Goal: Find specific page/section: Find specific page/section

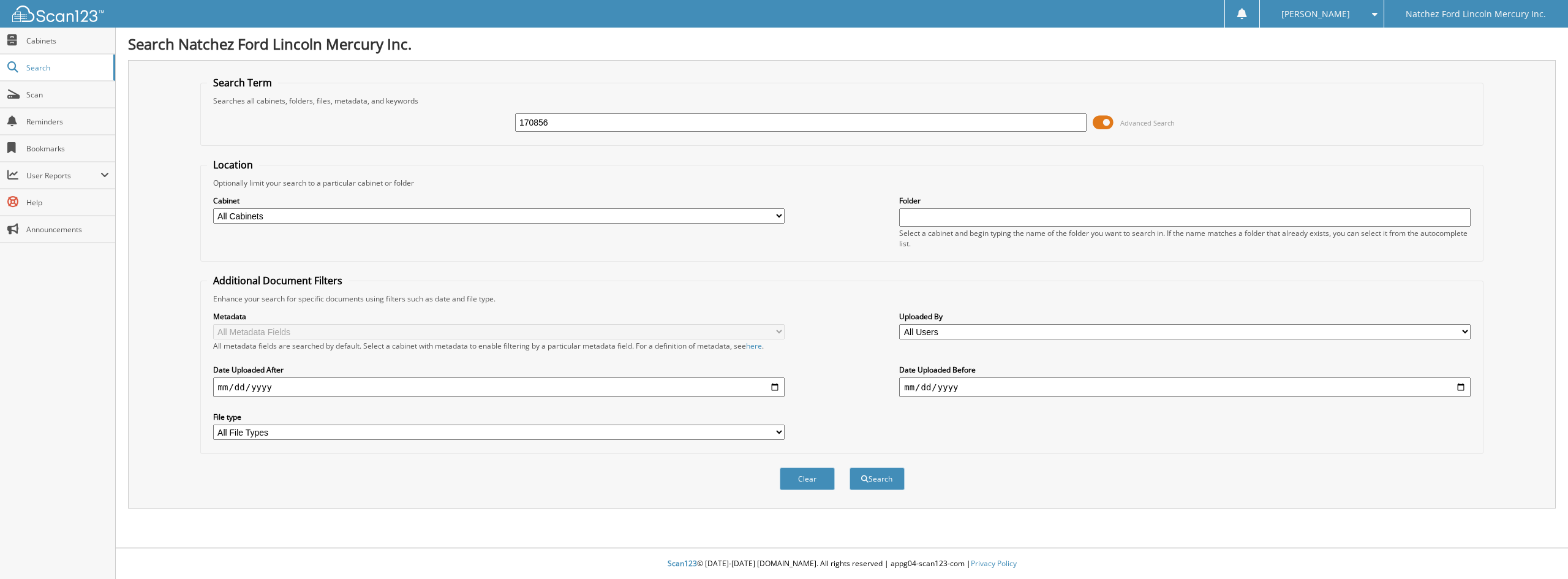
type input "170856"
click at [849, 468] on button "Search" at bounding box center [877, 479] width 56 height 23
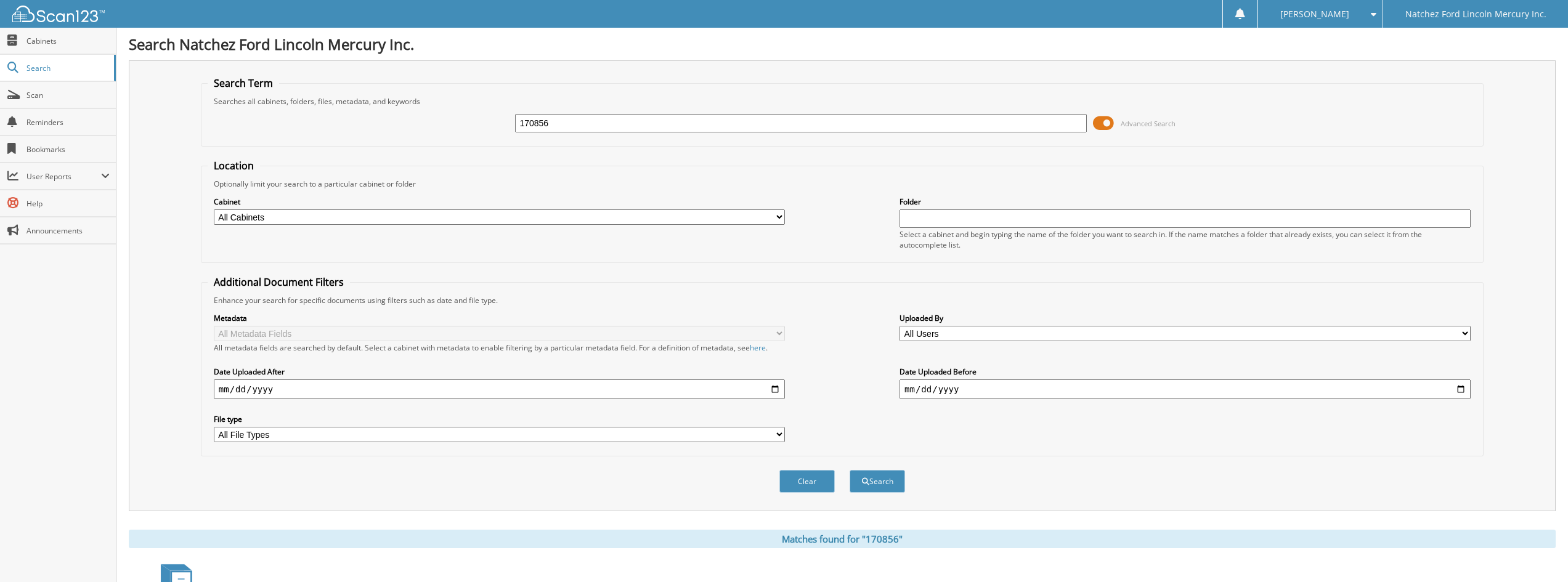
click at [630, 127] on input "170856" at bounding box center [800, 123] width 571 height 19
type input "FL1014A"
click at [849, 470] on button "Search" at bounding box center [877, 481] width 56 height 23
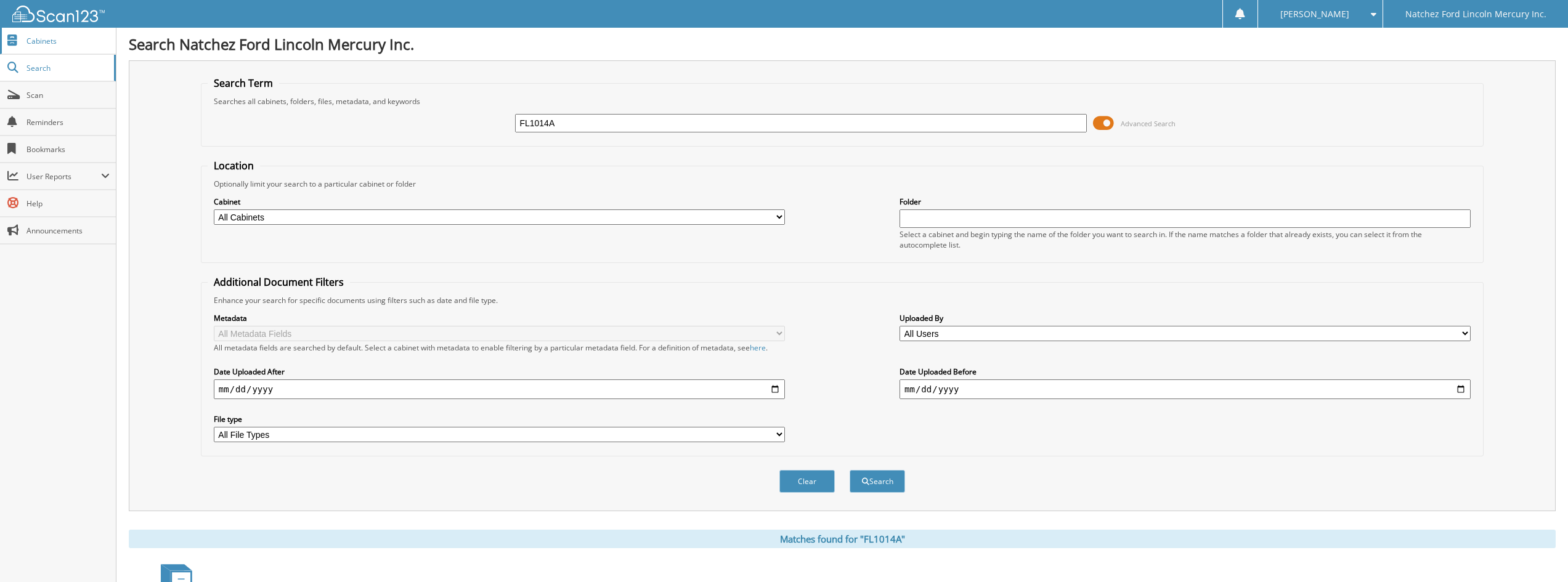
click at [43, 44] on span "Cabinets" at bounding box center [68, 41] width 83 height 10
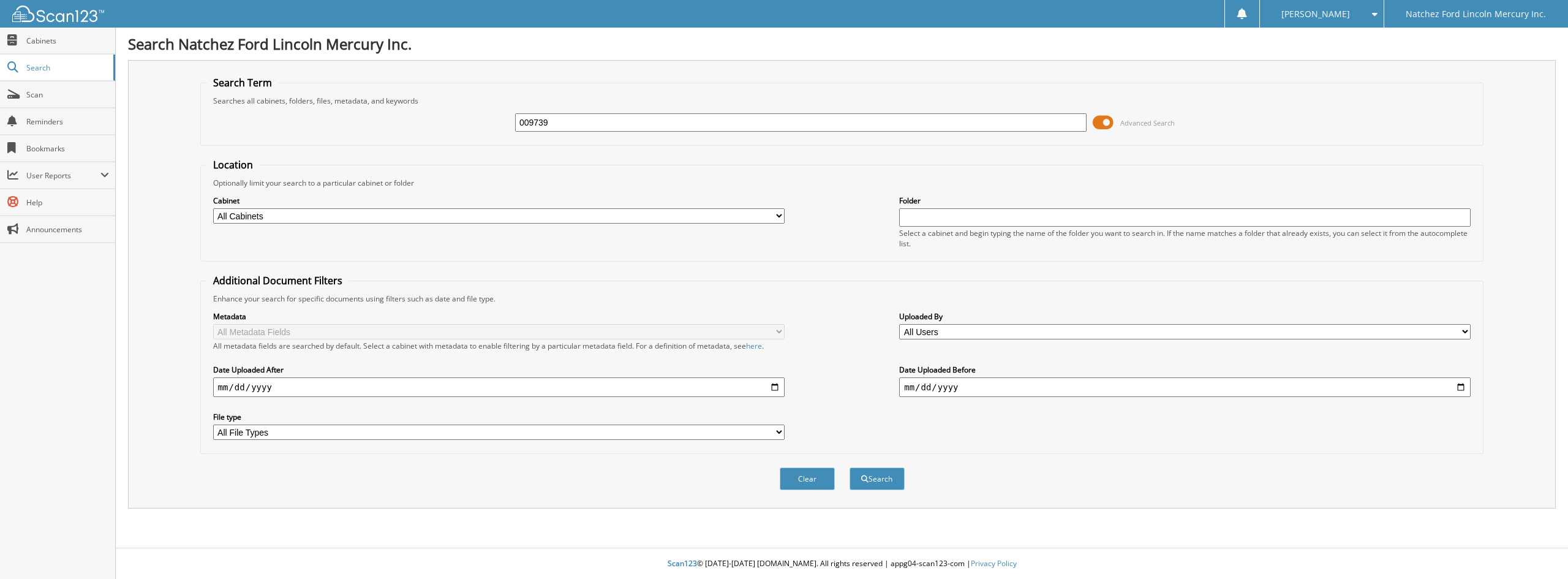
type input "009739"
click at [849, 468] on button "Search" at bounding box center [877, 479] width 56 height 23
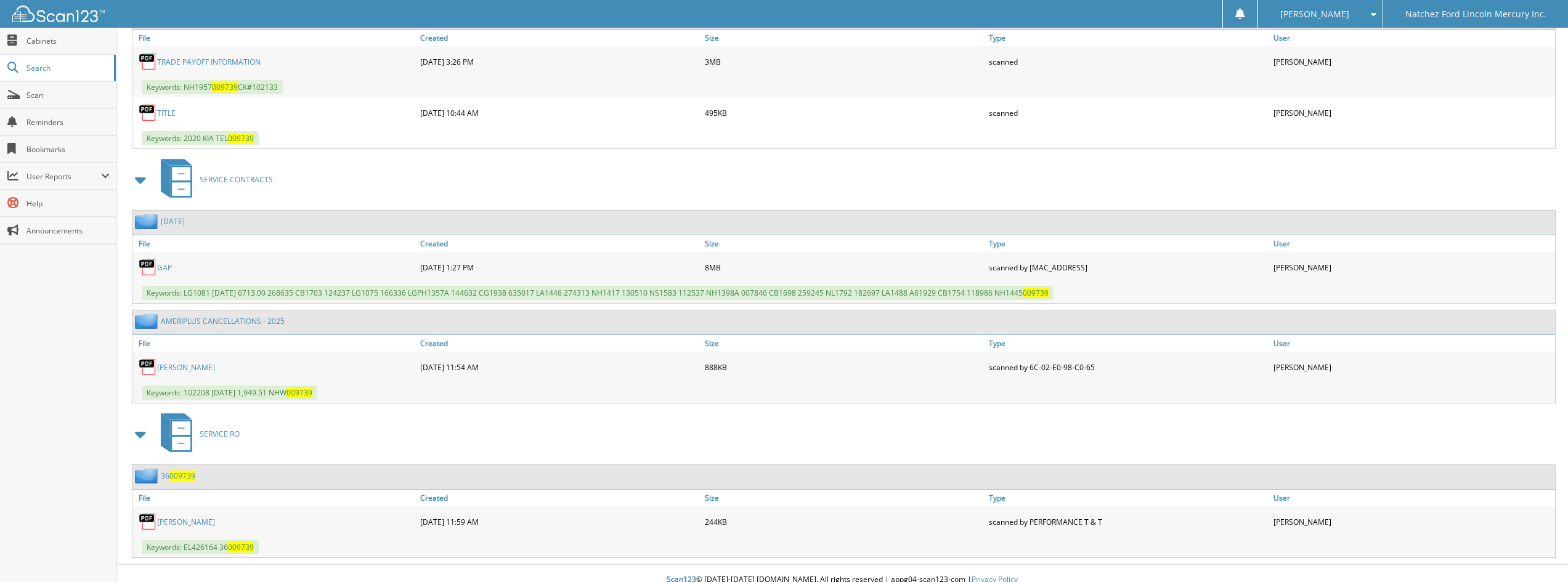
scroll to position [1080, 0]
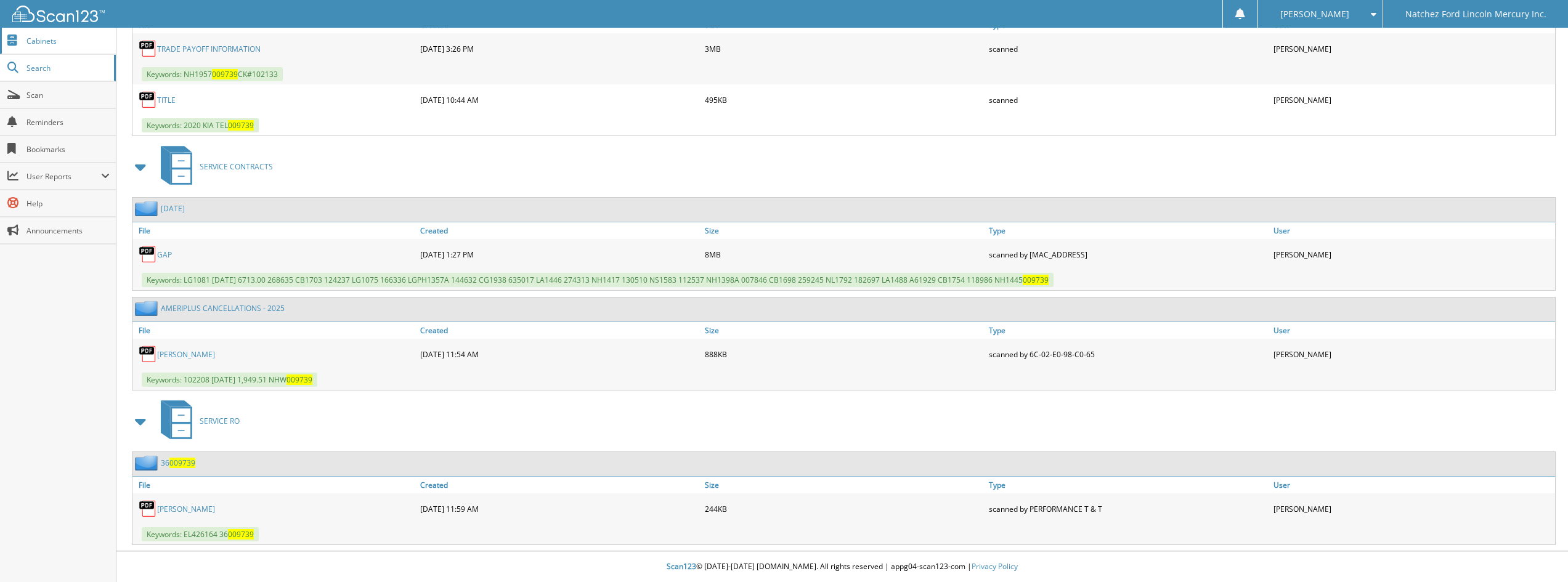
click at [73, 47] on link "Cabinets" at bounding box center [58, 41] width 116 height 27
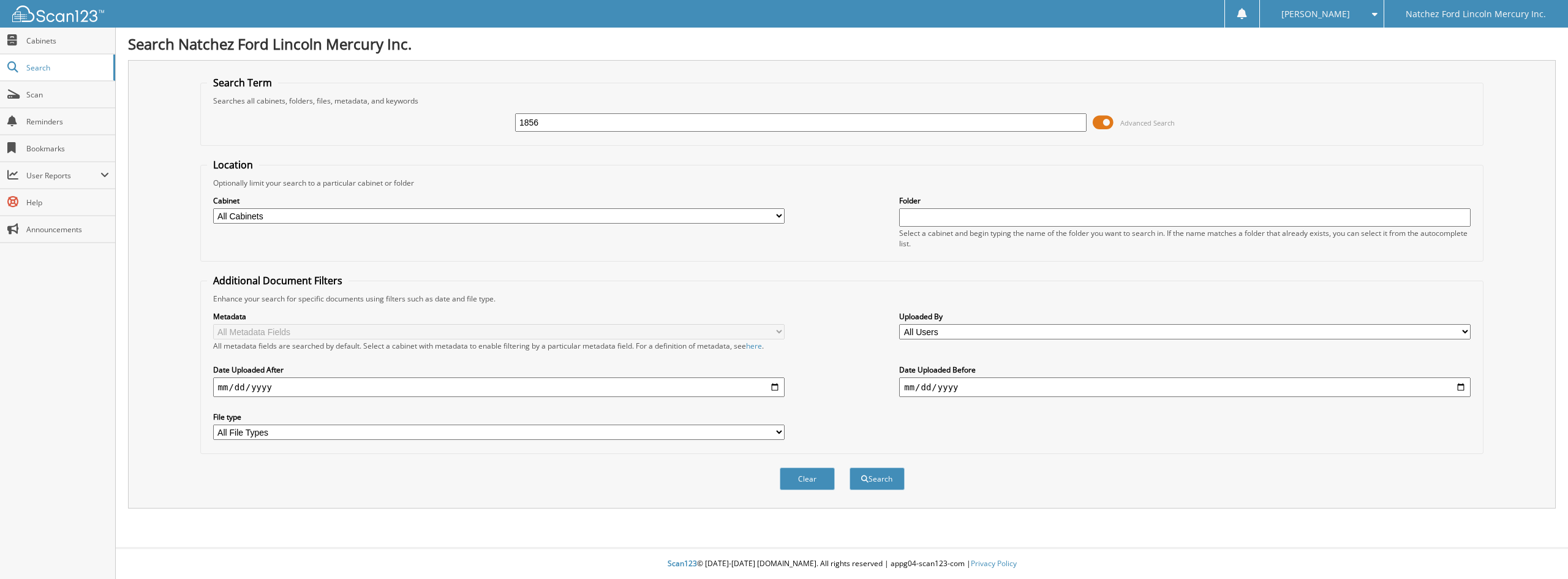
type input "1856"
click at [849, 468] on button "Search" at bounding box center [877, 479] width 56 height 23
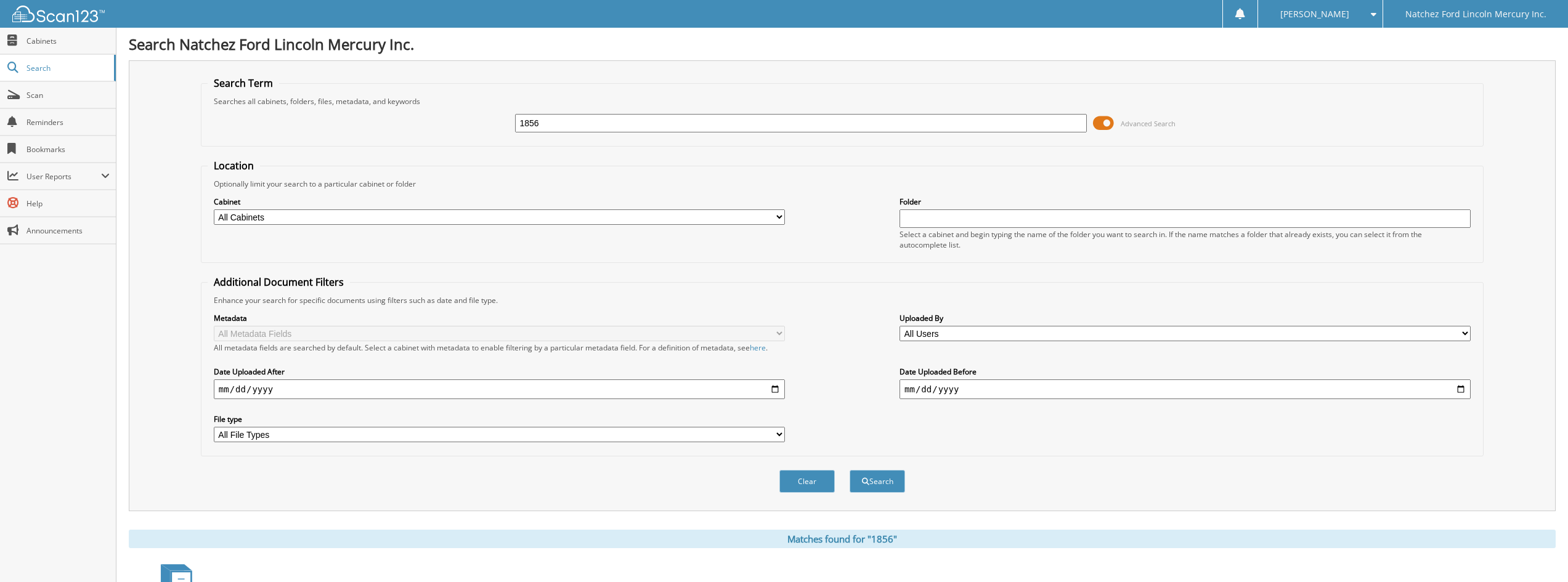
click at [603, 127] on input "1856" at bounding box center [800, 123] width 571 height 19
type input "170856"
click at [849, 470] on button "Search" at bounding box center [877, 481] width 56 height 23
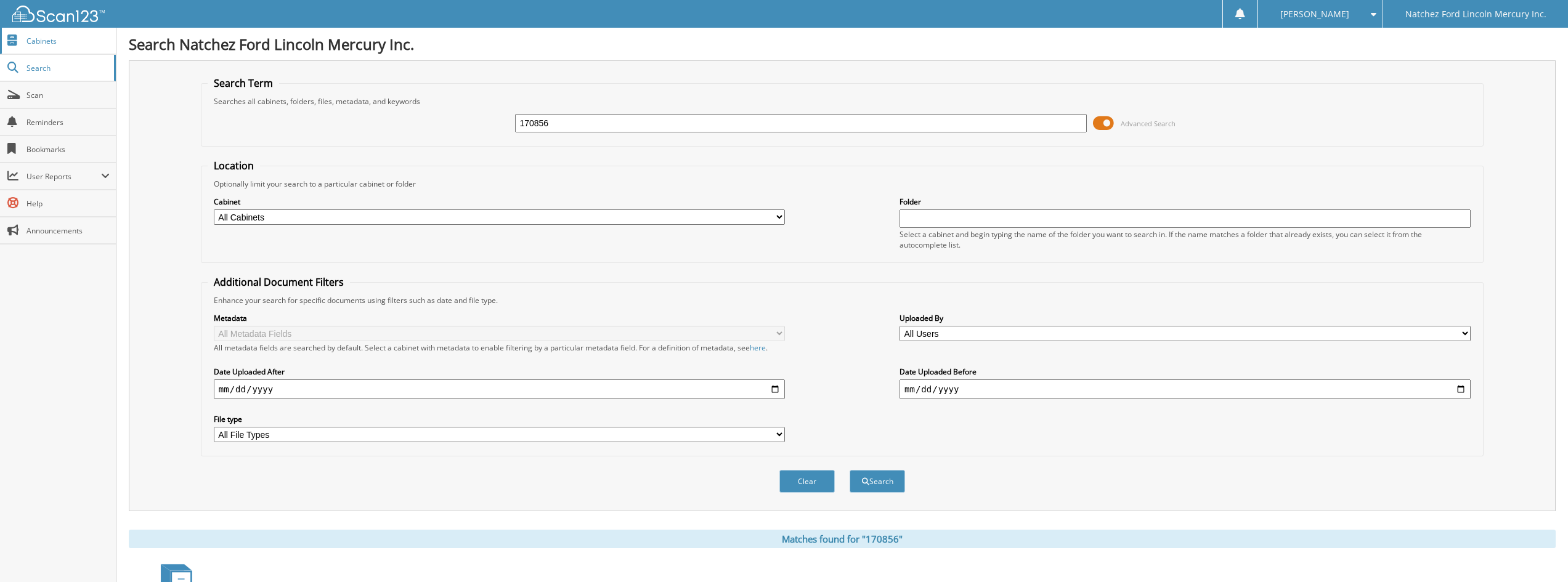
click at [83, 48] on link "Cabinets" at bounding box center [58, 41] width 116 height 27
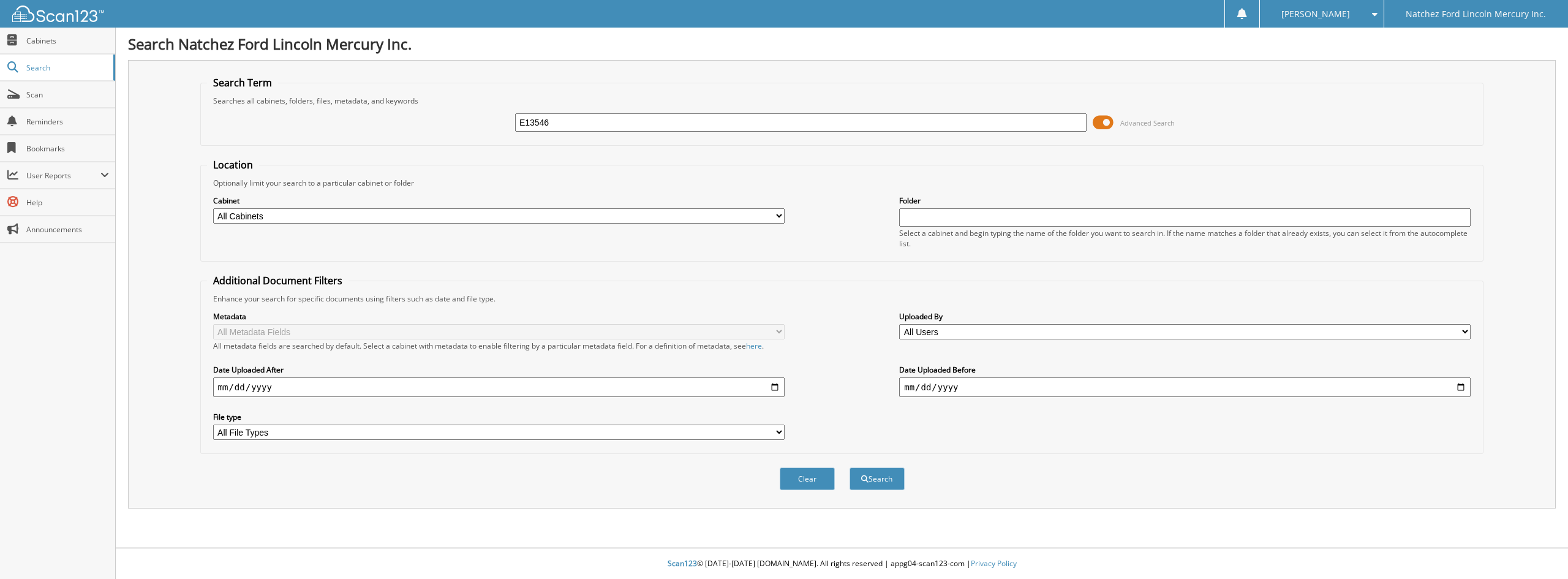
type input "E13546"
click at [849, 468] on button "Search" at bounding box center [877, 479] width 56 height 23
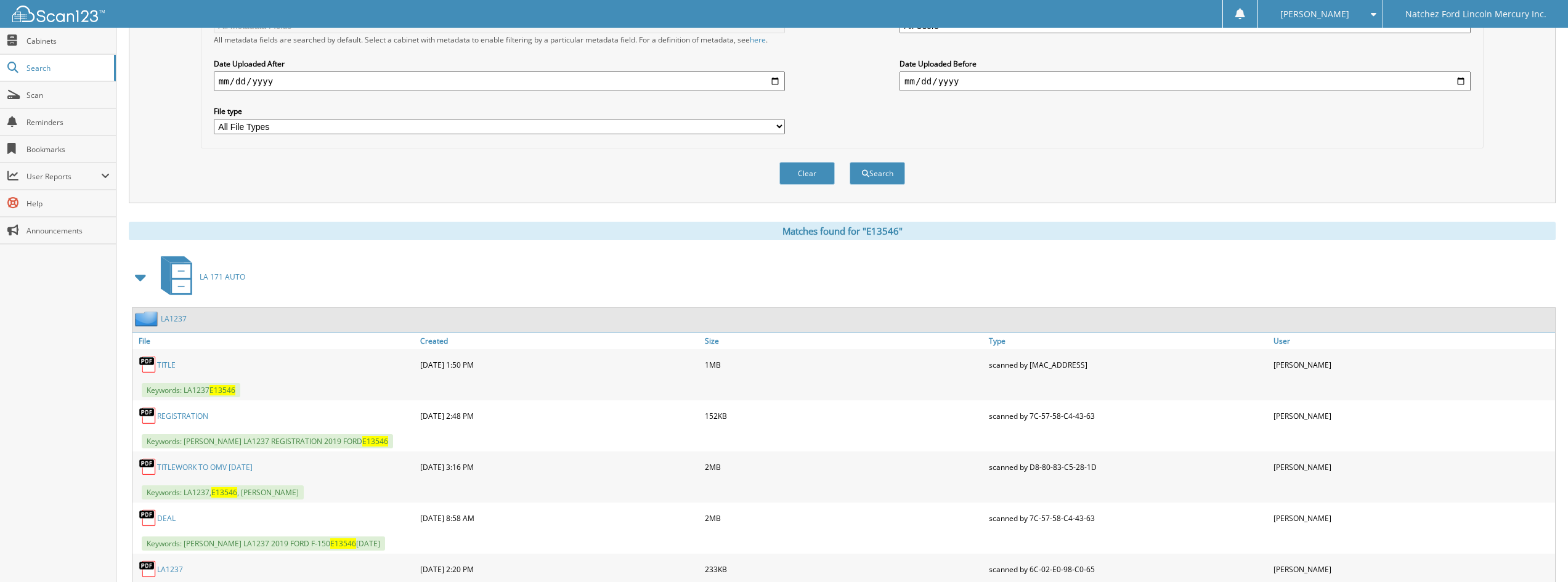
scroll to position [369, 0]
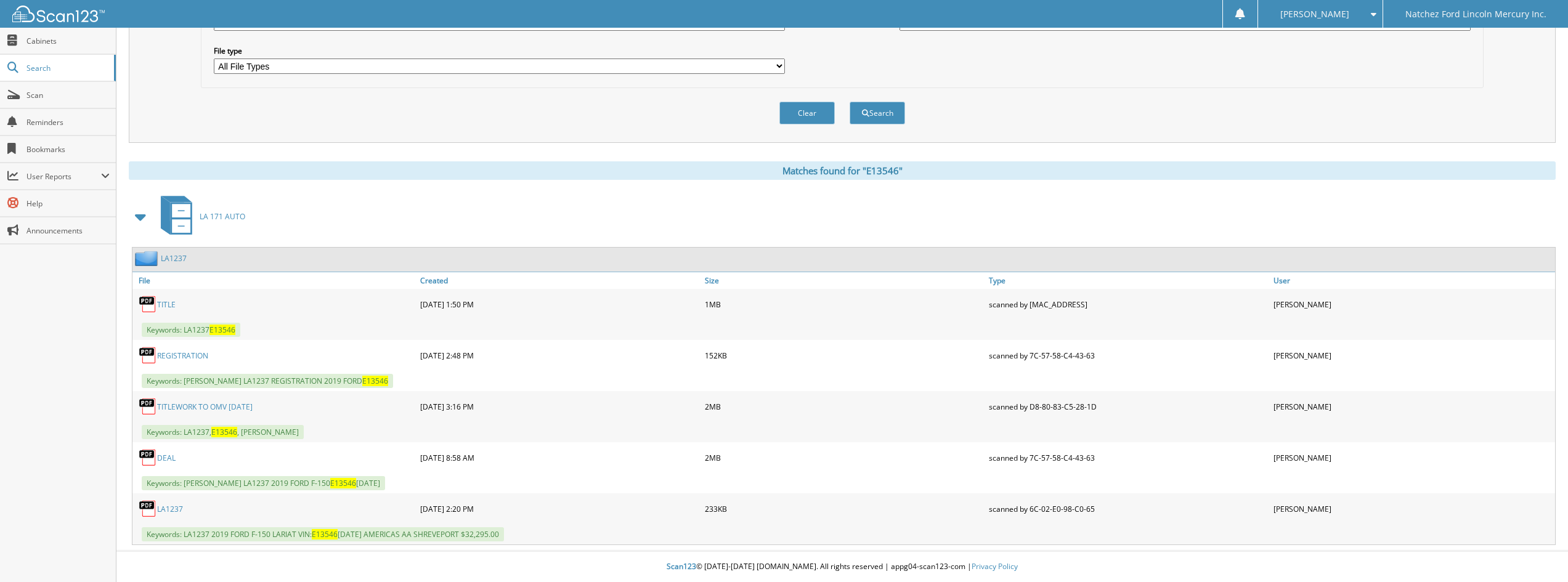
click at [159, 306] on link "TITLE" at bounding box center [166, 304] width 19 height 10
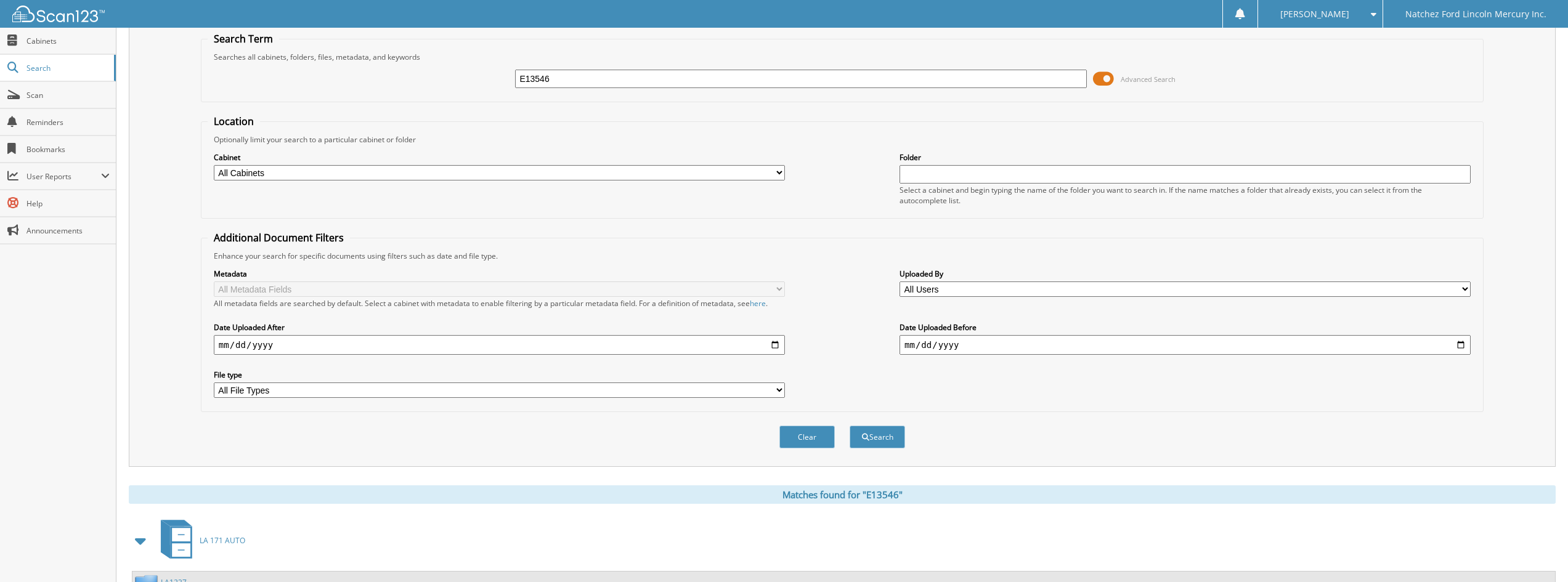
scroll to position [0, 0]
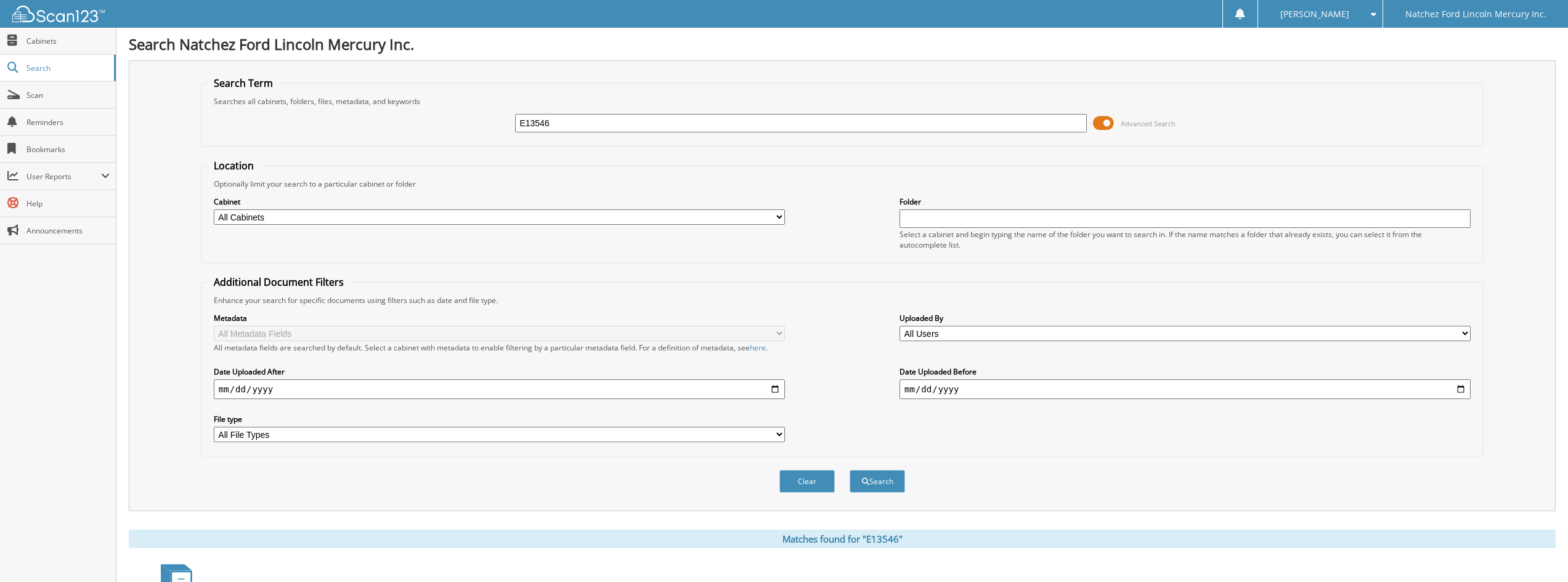
click at [624, 115] on input "E13546" at bounding box center [800, 123] width 571 height 19
type input "LA1734A"
click at [849, 470] on button "Search" at bounding box center [877, 481] width 56 height 23
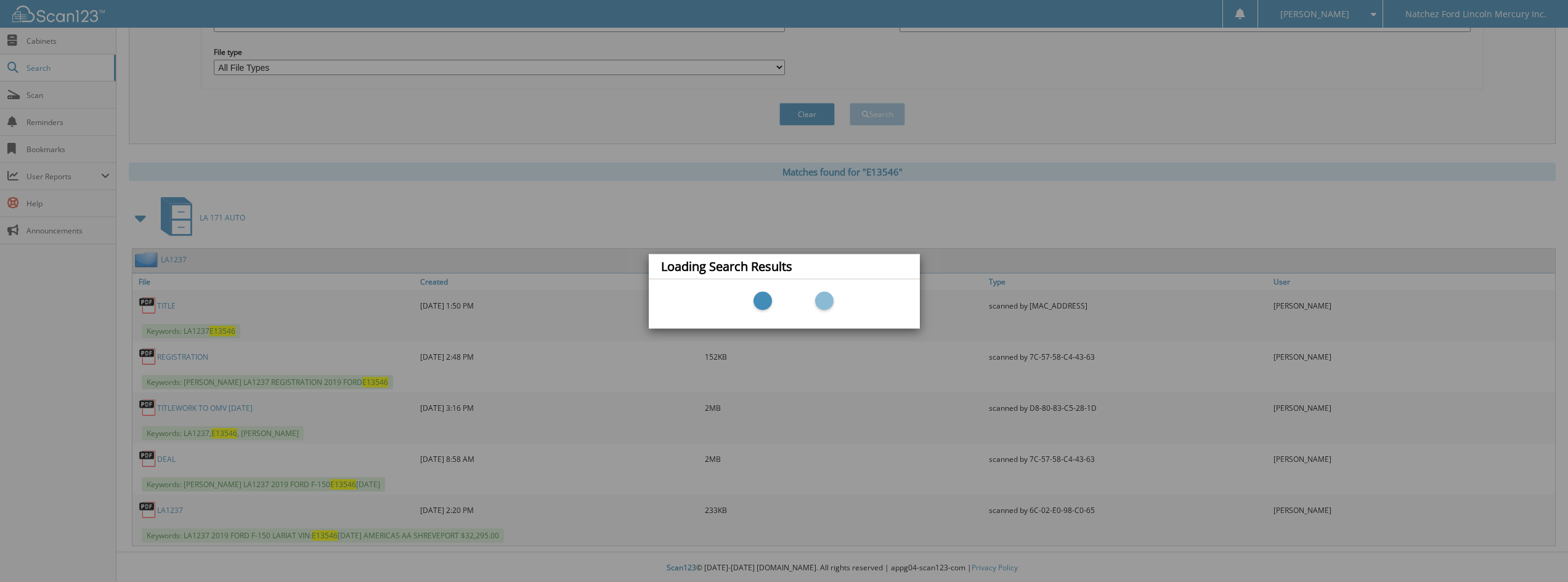
scroll to position [369, 0]
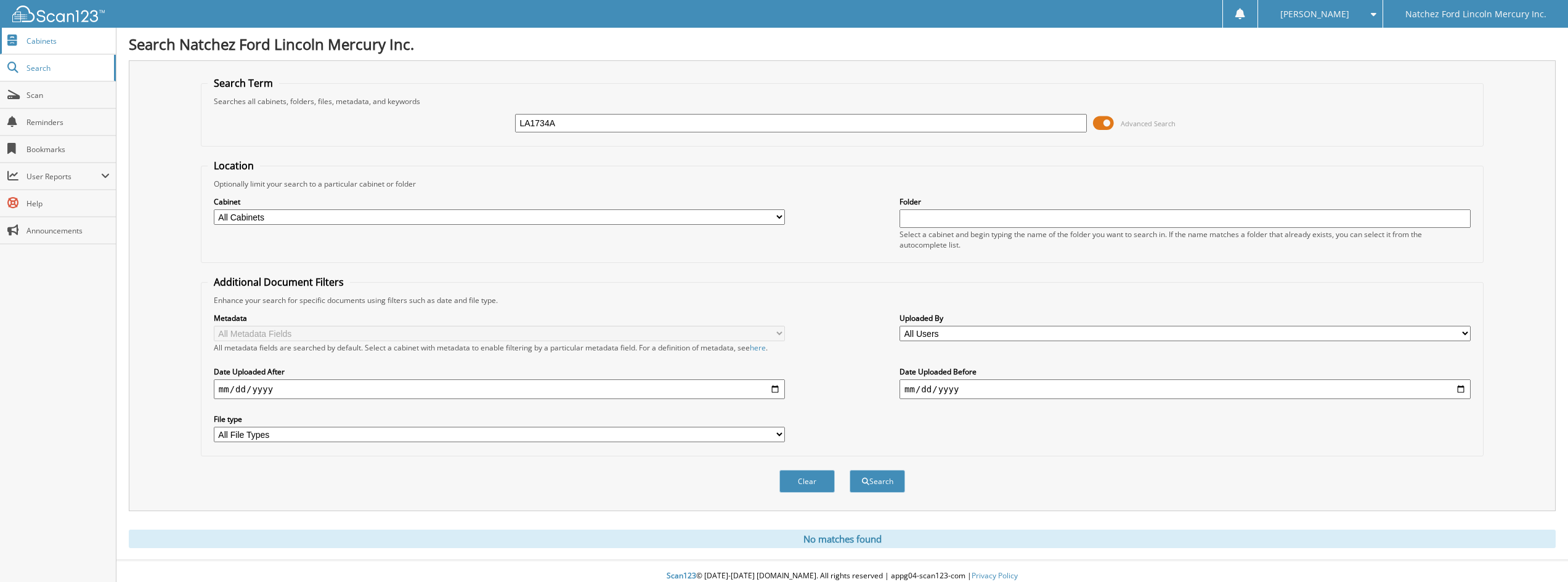
click at [45, 38] on span "Cabinets" at bounding box center [68, 41] width 83 height 10
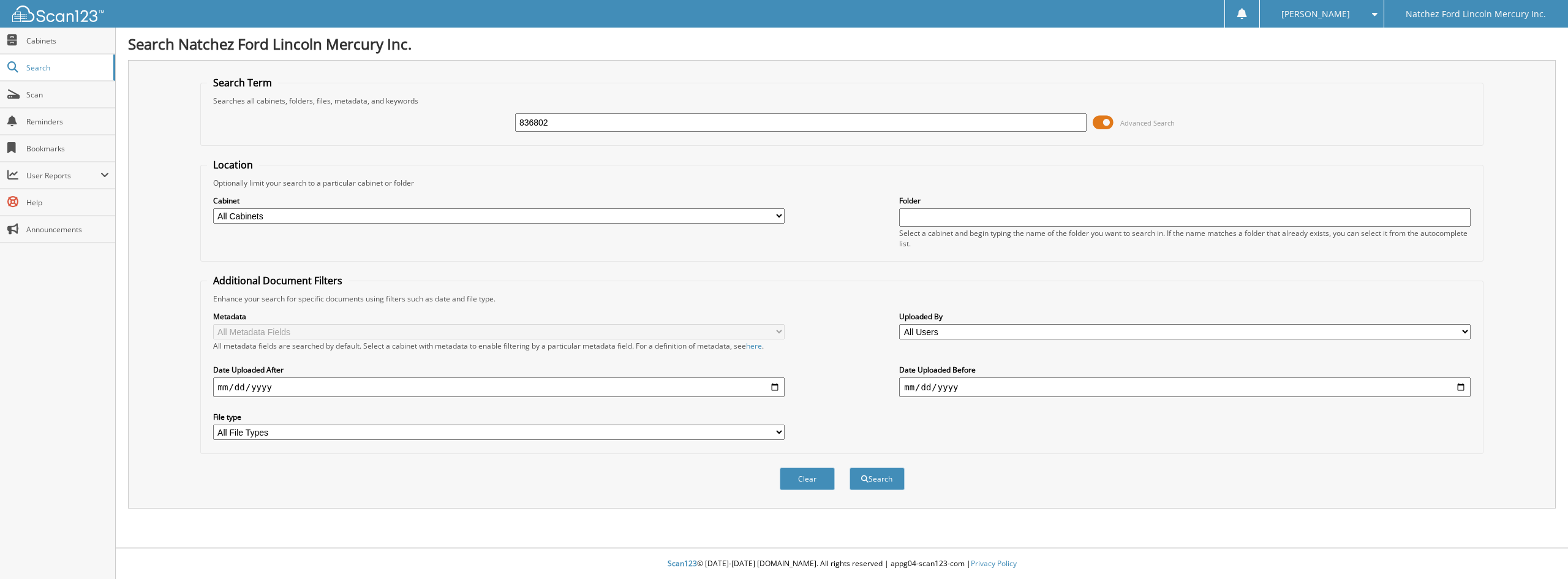
type input "836802"
click at [849, 468] on button "Search" at bounding box center [877, 479] width 56 height 23
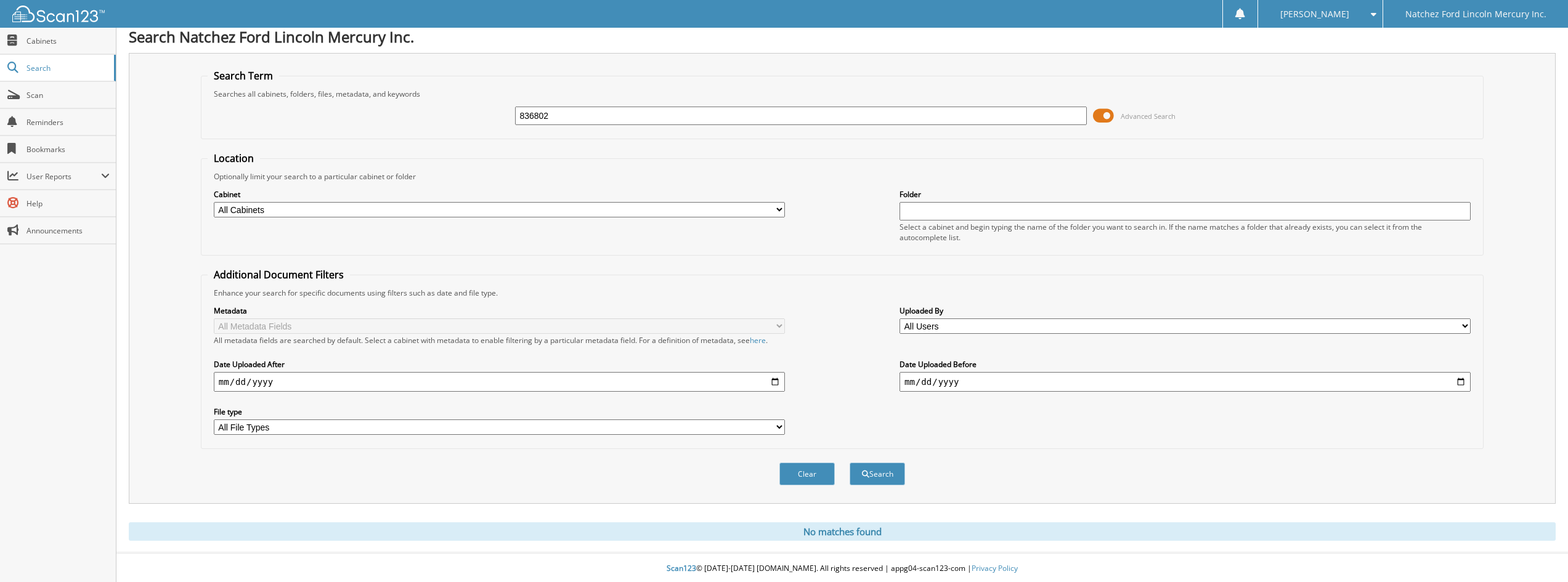
scroll to position [10, 0]
click at [48, 40] on span "Cabinets" at bounding box center [68, 41] width 83 height 10
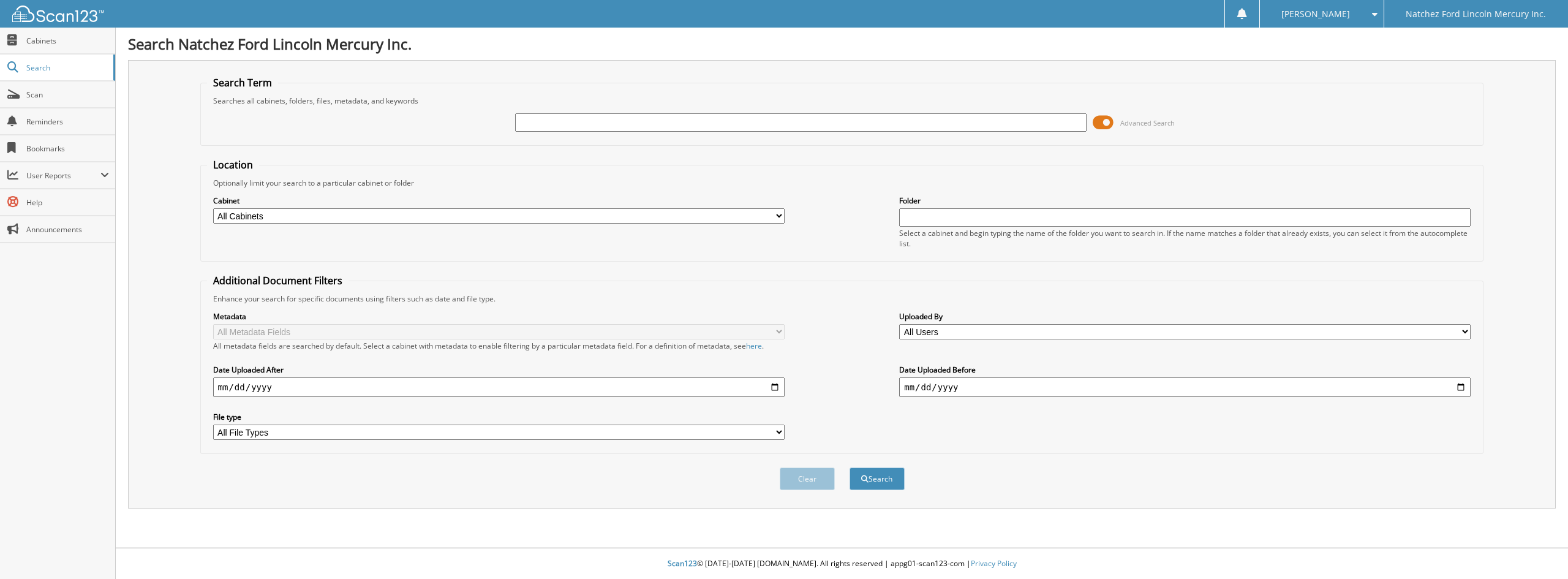
click at [741, 121] on input "text" at bounding box center [801, 122] width 572 height 19
type input "387141"
click at [849, 468] on button "Search" at bounding box center [877, 479] width 56 height 23
click at [72, 49] on link "Cabinets" at bounding box center [58, 41] width 115 height 27
